Goal: Find specific page/section: Find specific page/section

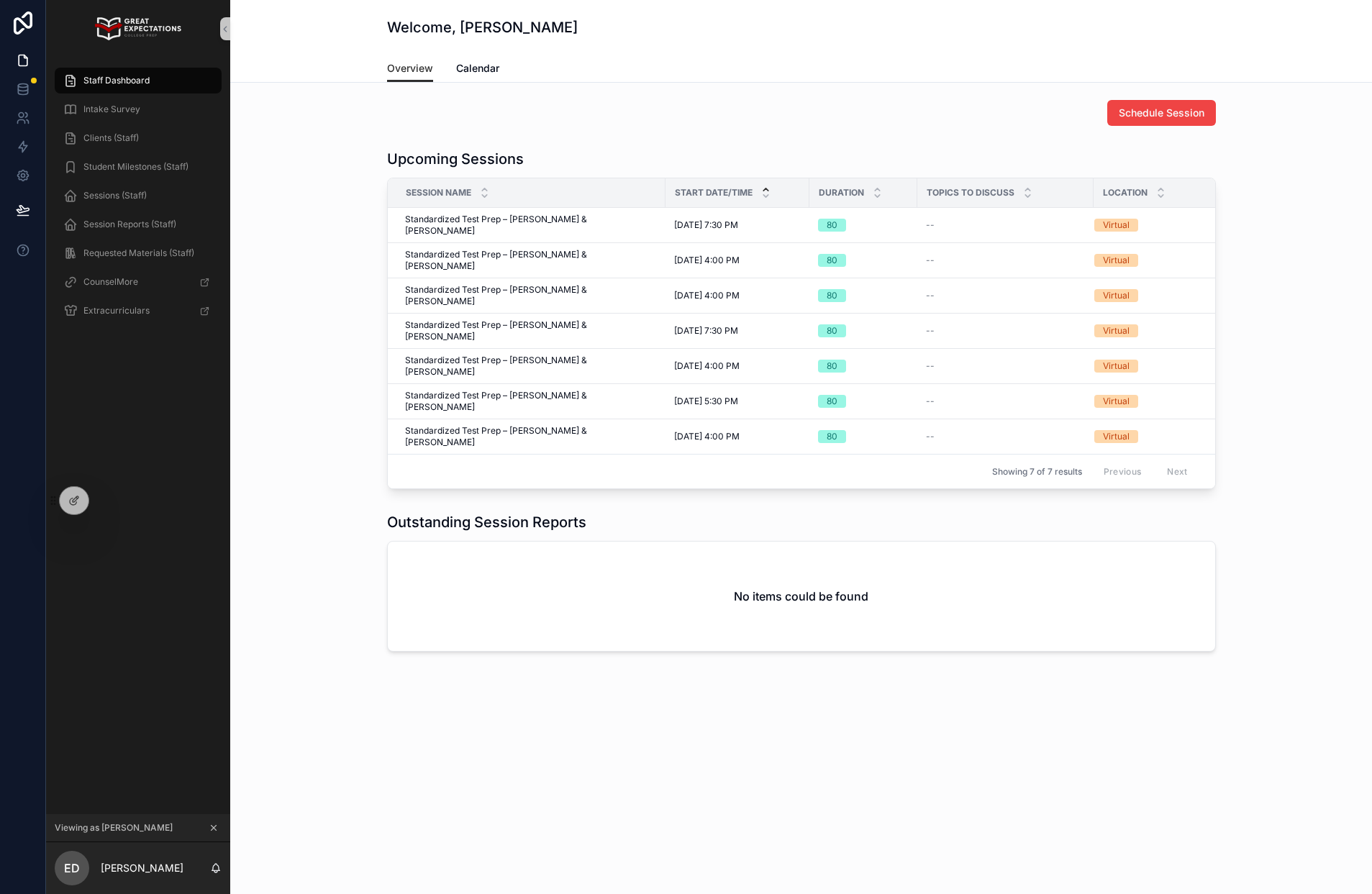
click at [212, 833] on button "scrollable content" at bounding box center [213, 828] width 15 height 15
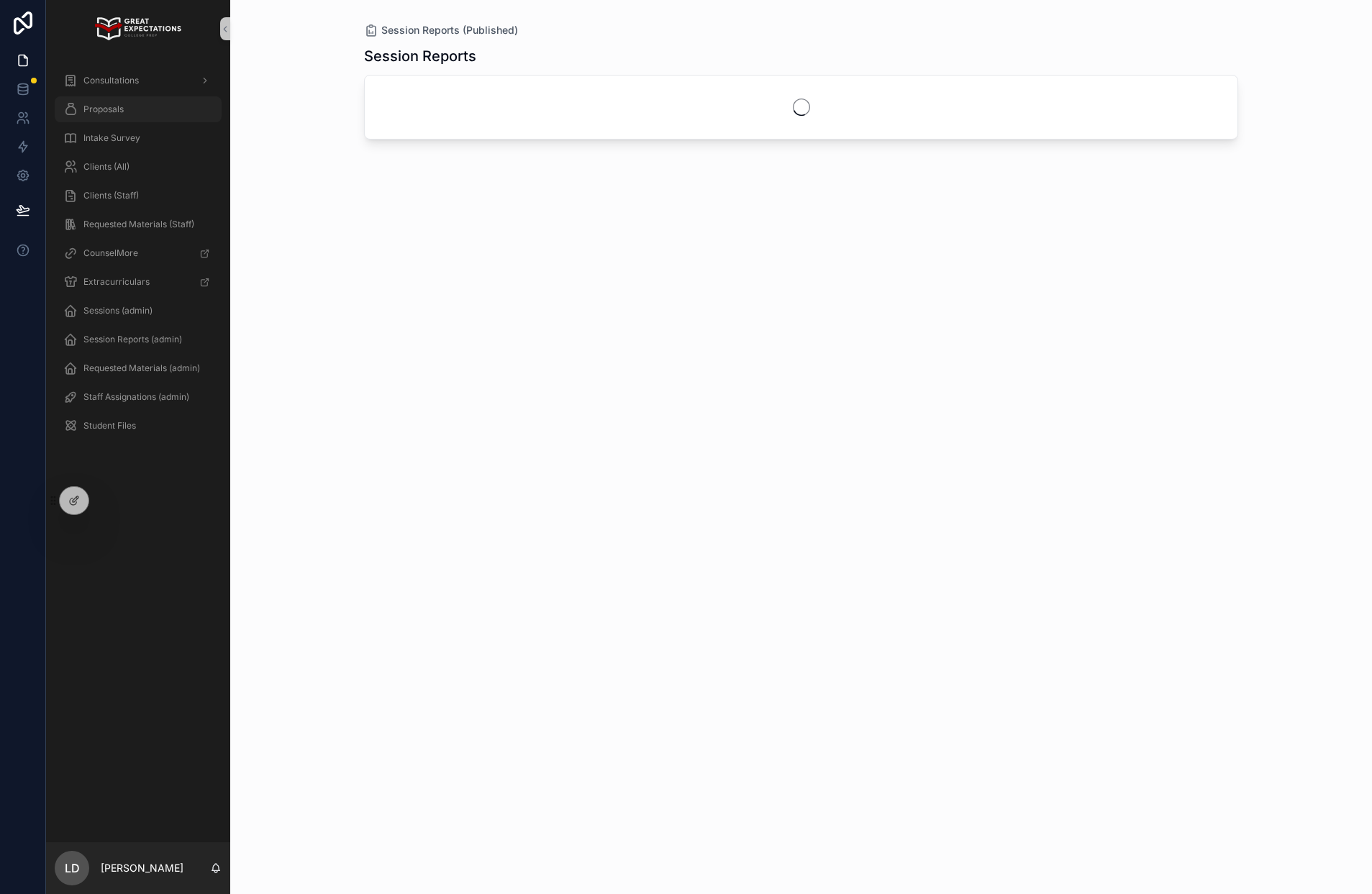
click at [105, 116] on div "Proposals" at bounding box center [138, 109] width 150 height 23
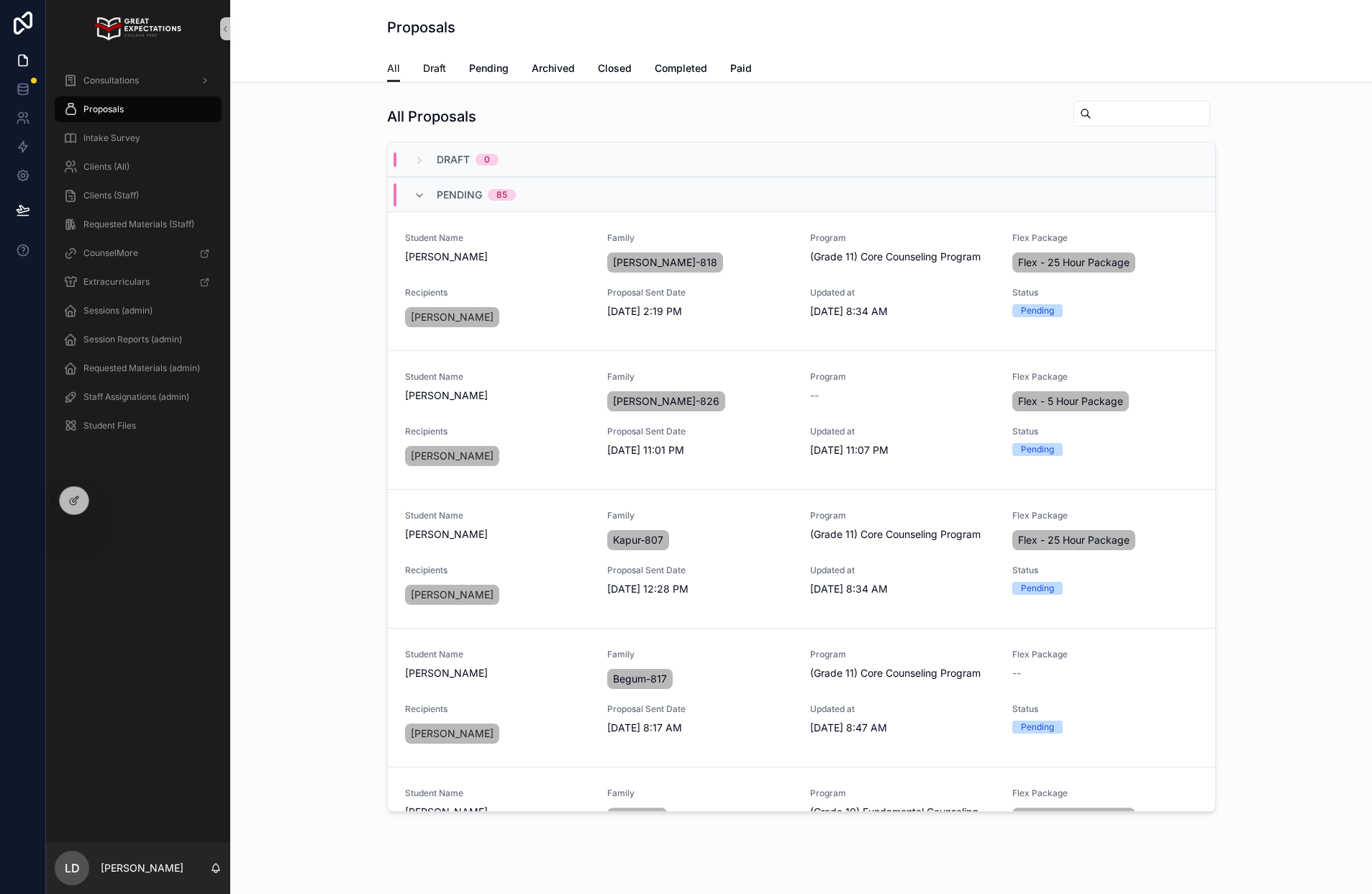
click at [436, 67] on span "Draft" at bounding box center [434, 69] width 23 height 15
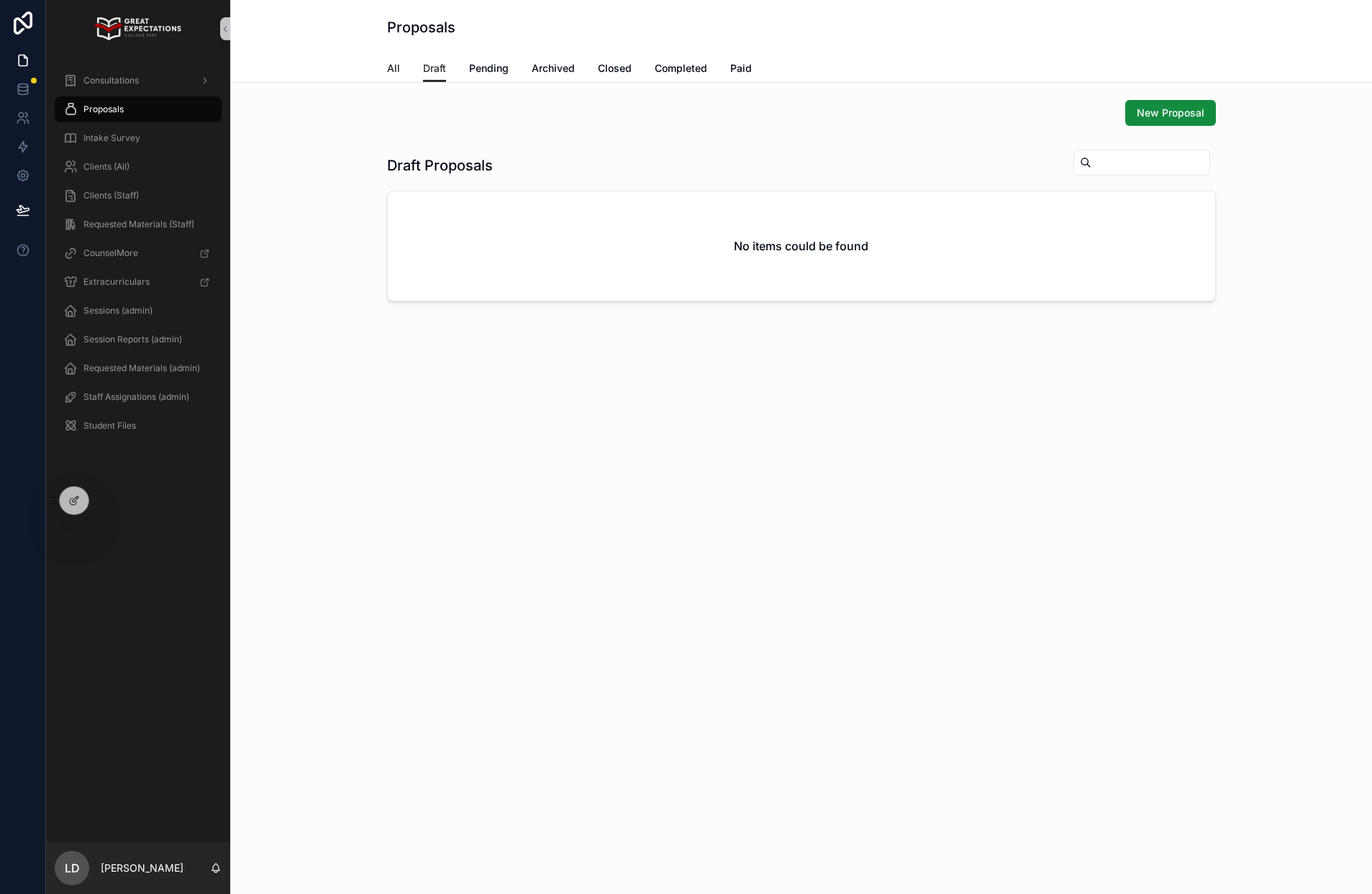
click at [391, 65] on span "All" at bounding box center [394, 69] width 13 height 15
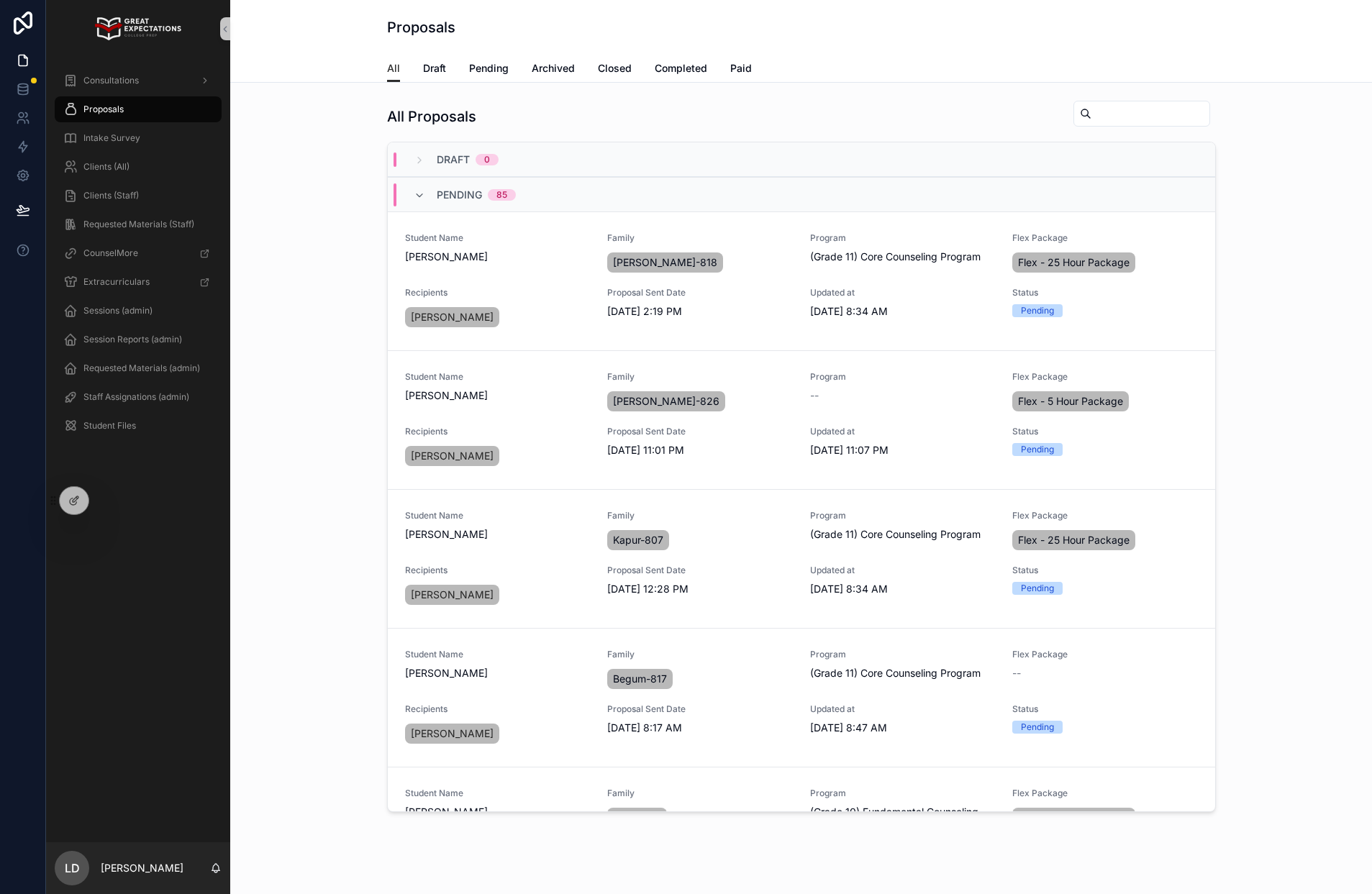
click at [1133, 102] on div "scrollable content" at bounding box center [1141, 114] width 136 height 26
click at [1130, 105] on input "scrollable content" at bounding box center [1151, 114] width 118 height 20
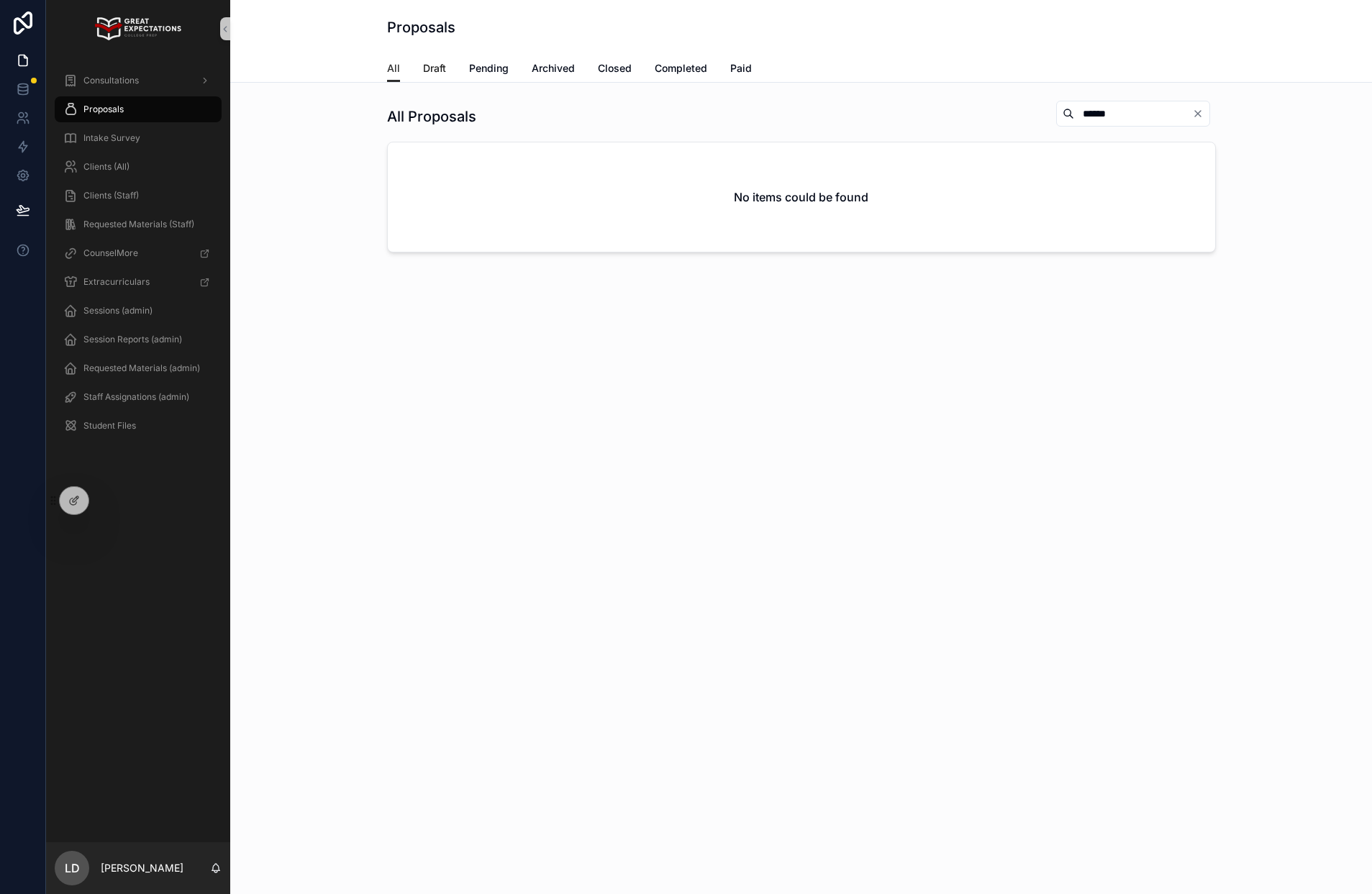
type input "******"
click at [439, 55] on link "Draft" at bounding box center [434, 69] width 23 height 29
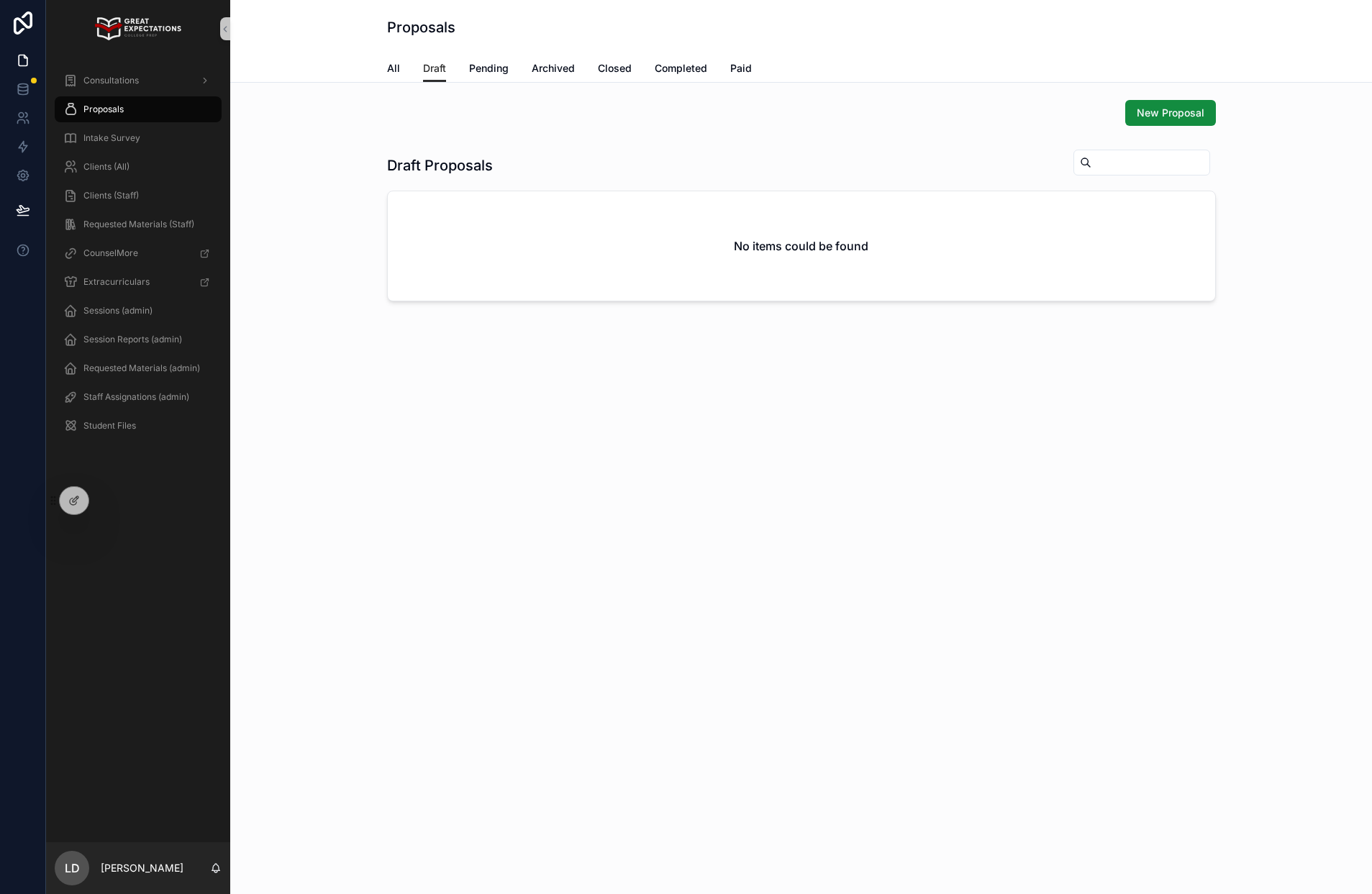
click at [1105, 155] on input "scrollable content" at bounding box center [1151, 162] width 118 height 20
type input "*"
type input "*****"
click at [494, 77] on link "Pending" at bounding box center [489, 69] width 40 height 29
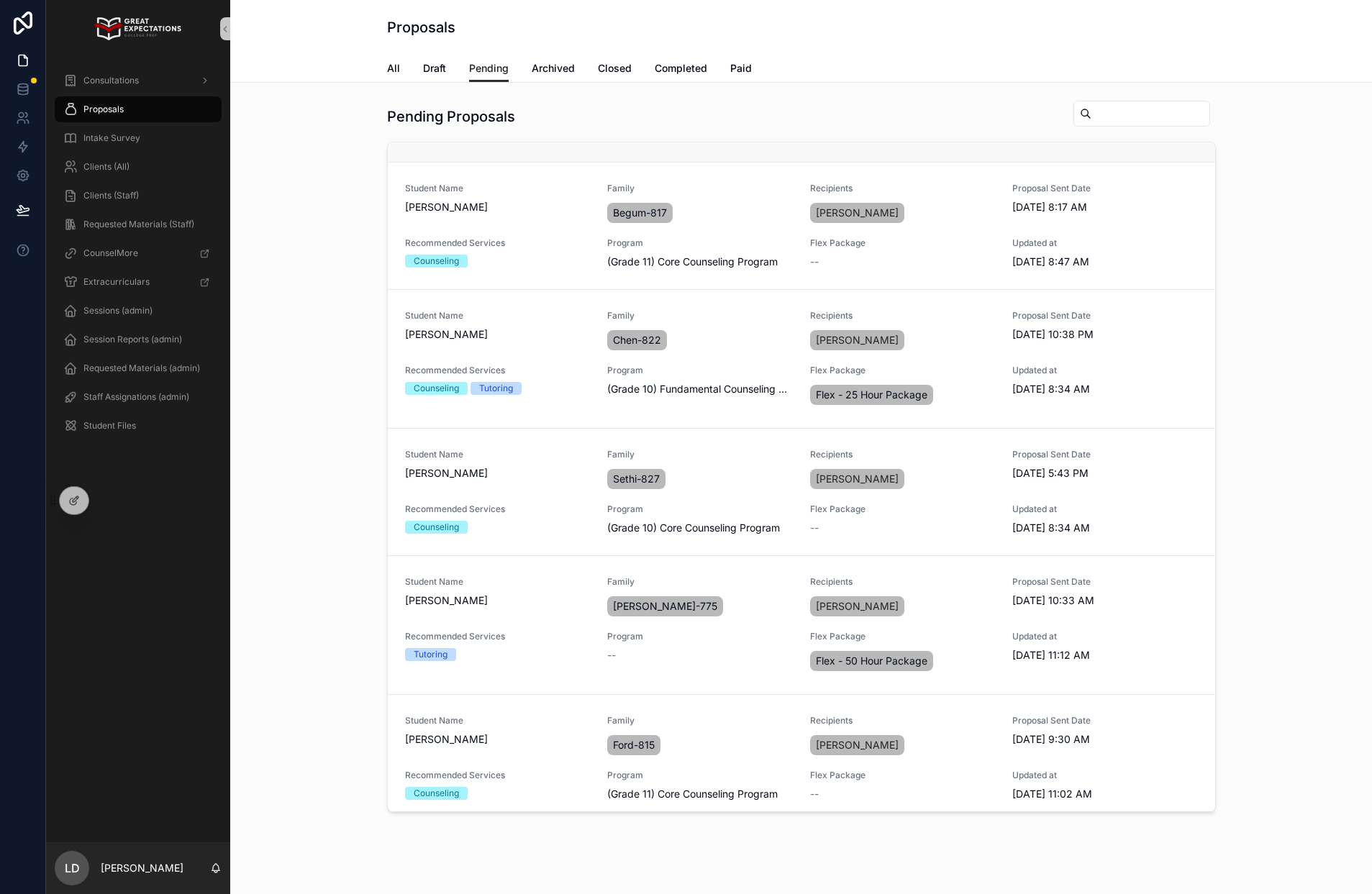
scroll to position [460, 0]
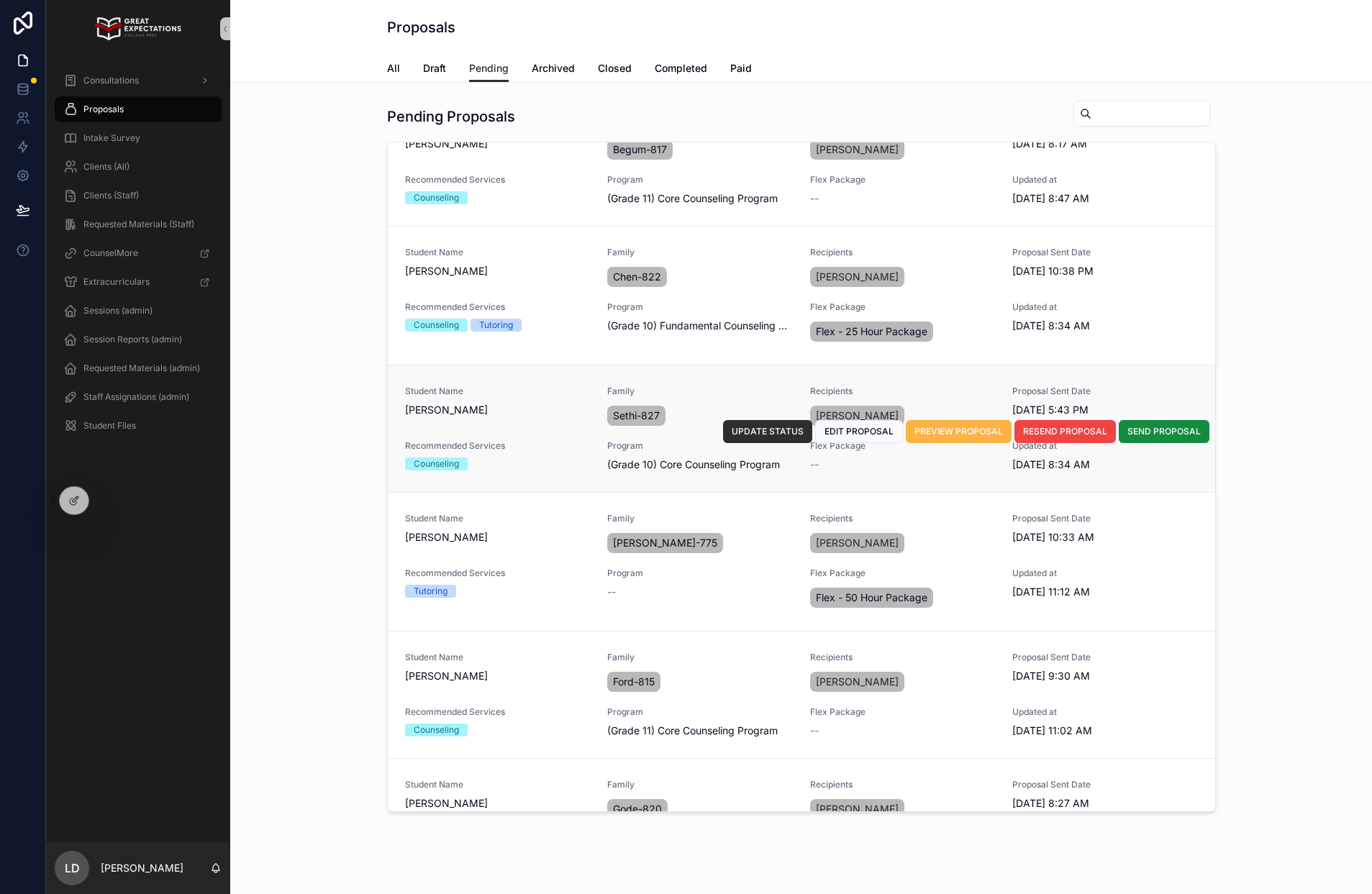
click at [953, 434] on span "PREVIEW PROPOSAL" at bounding box center [958, 432] width 88 height 12
